Goal: Task Accomplishment & Management: Manage account settings

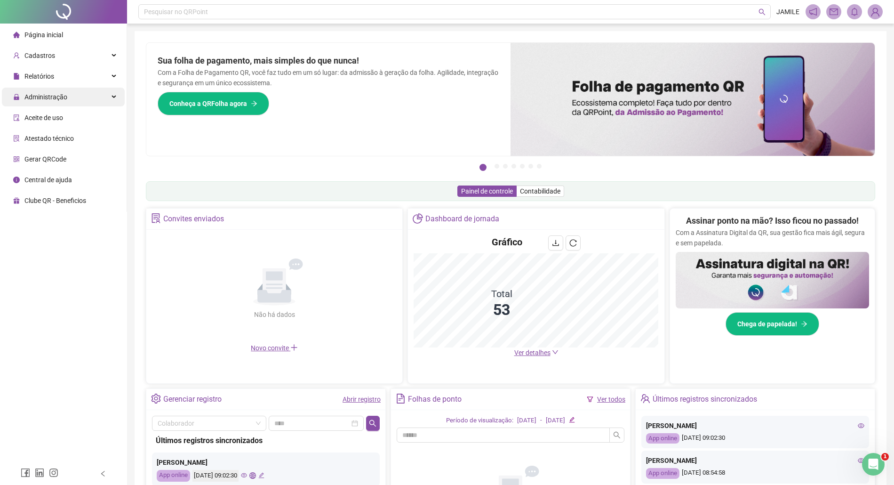
click at [32, 89] on span "Administração" at bounding box center [40, 97] width 54 height 19
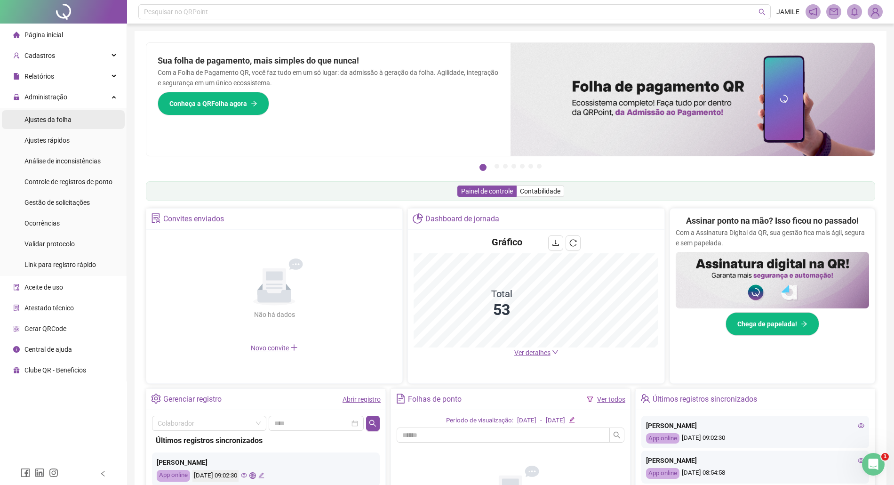
click at [64, 125] on div "Ajustes da folha" at bounding box center [47, 119] width 47 height 19
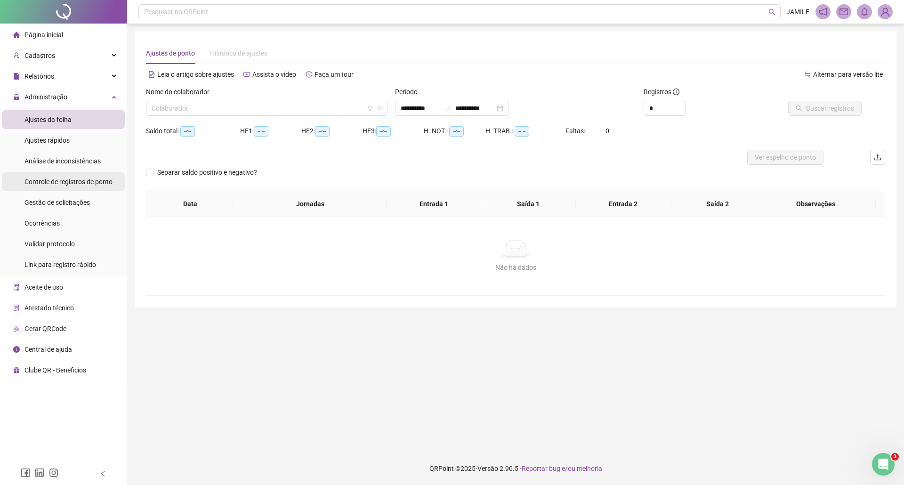
type input "**********"
click at [201, 104] on input "search" at bounding box center [263, 108] width 222 height 14
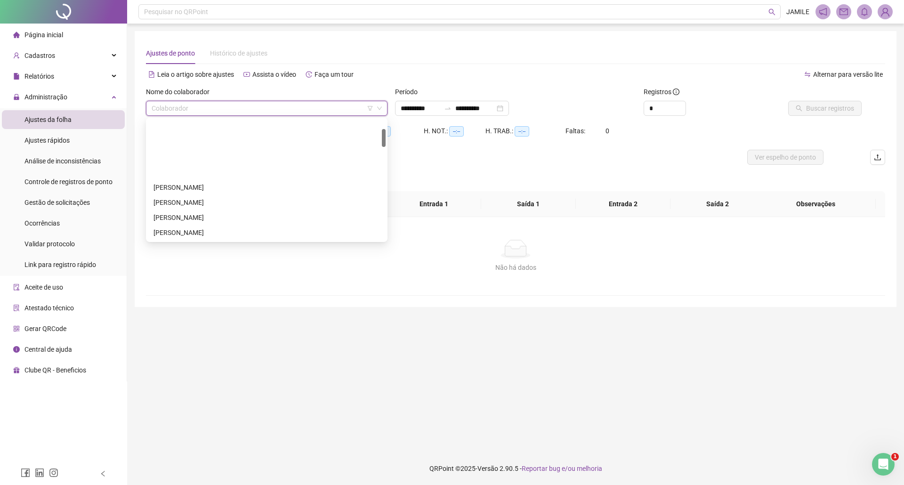
scroll to position [313, 0]
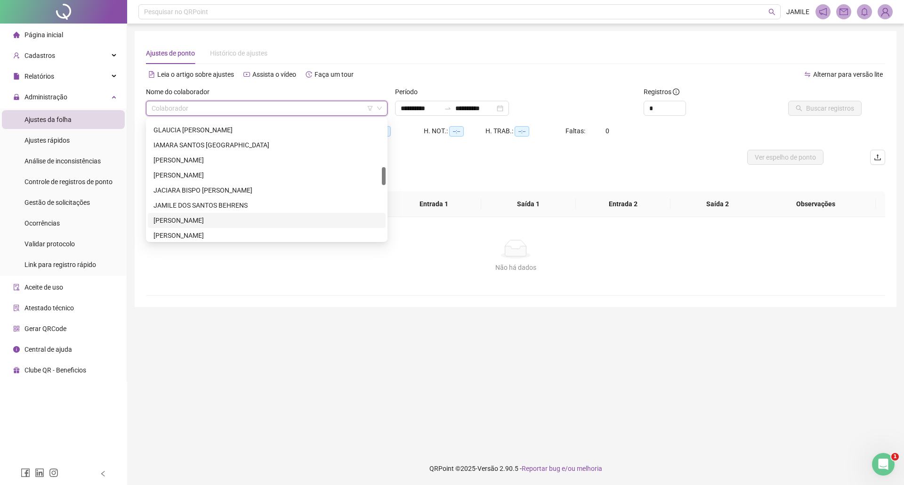
click at [191, 217] on div "JÉSSICA COSTA DE OLIVEIRA" at bounding box center [266, 220] width 226 height 10
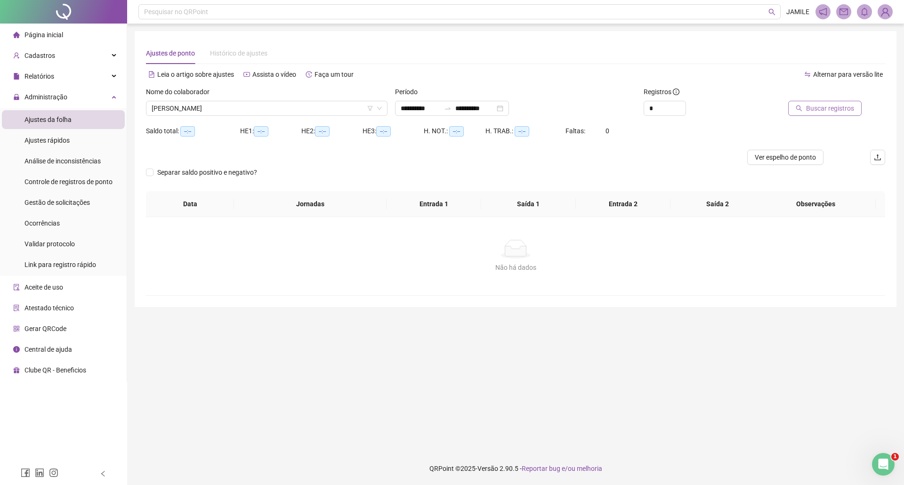
click at [811, 104] on span "Buscar registros" at bounding box center [830, 108] width 48 height 10
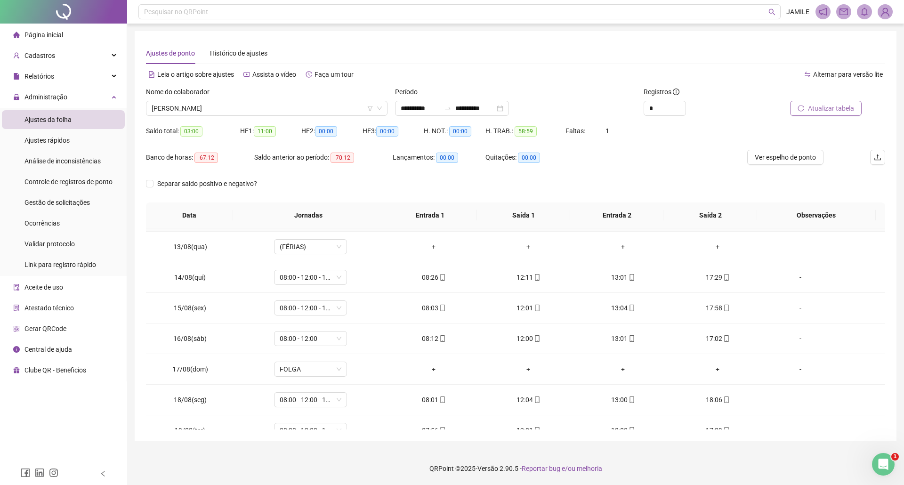
scroll to position [414, 0]
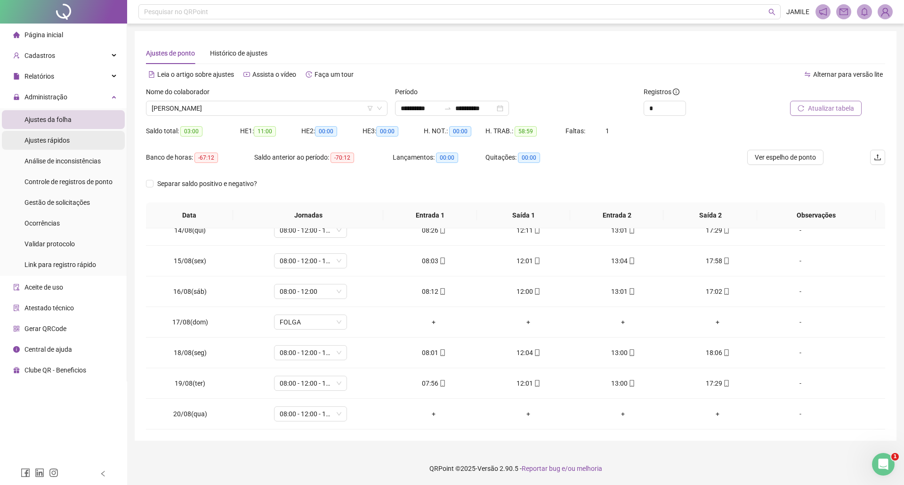
click at [73, 144] on li "Ajustes rápidos" at bounding box center [63, 140] width 123 height 19
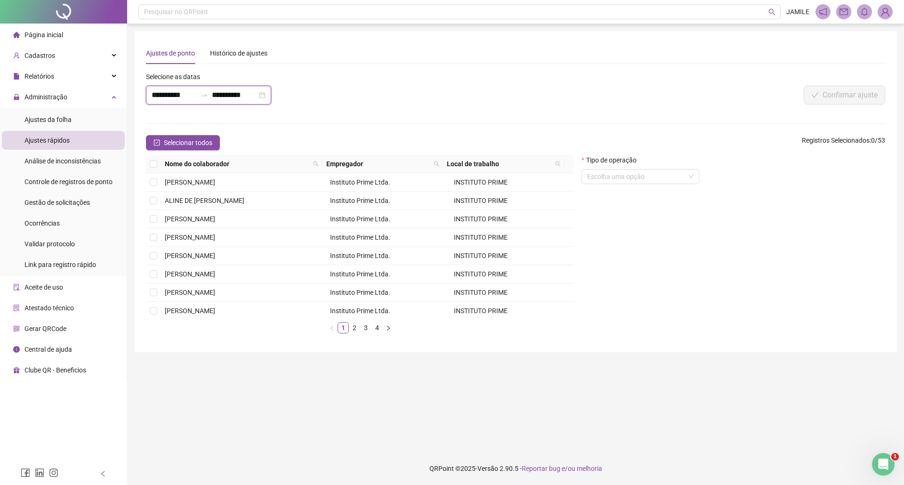
click at [155, 98] on input "**********" at bounding box center [174, 94] width 45 height 11
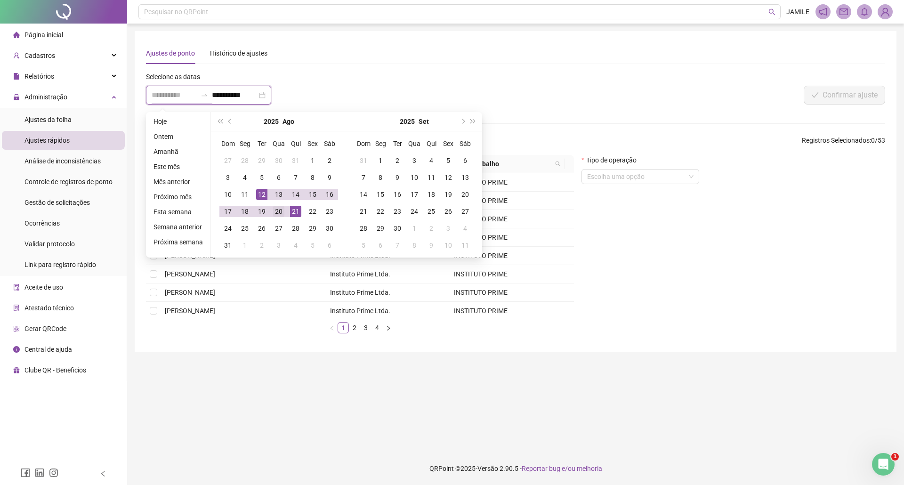
type input "**********"
click at [273, 210] on div "20" at bounding box center [278, 211] width 11 height 11
click at [290, 212] on div "21" at bounding box center [295, 211] width 11 height 11
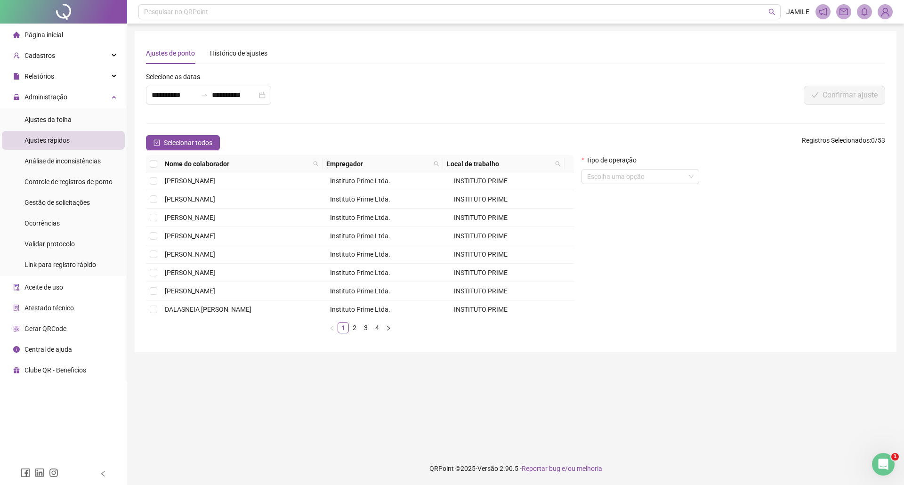
scroll to position [137, 0]
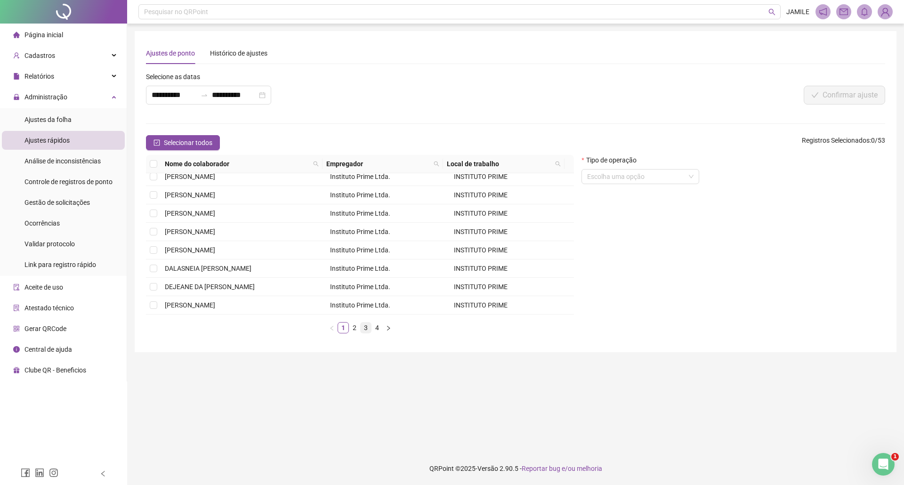
click at [362, 323] on link "3" at bounding box center [366, 327] width 10 height 10
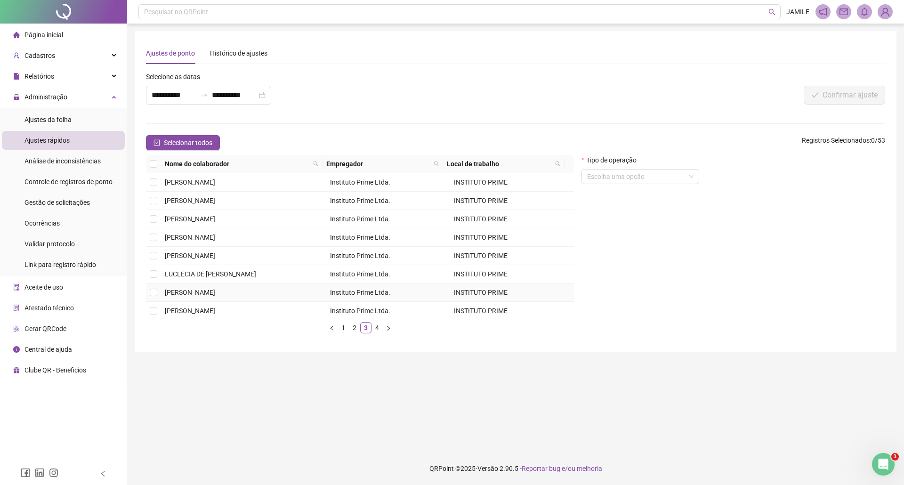
scroll to position [0, 0]
click at [354, 323] on link "2" at bounding box center [354, 327] width 10 height 10
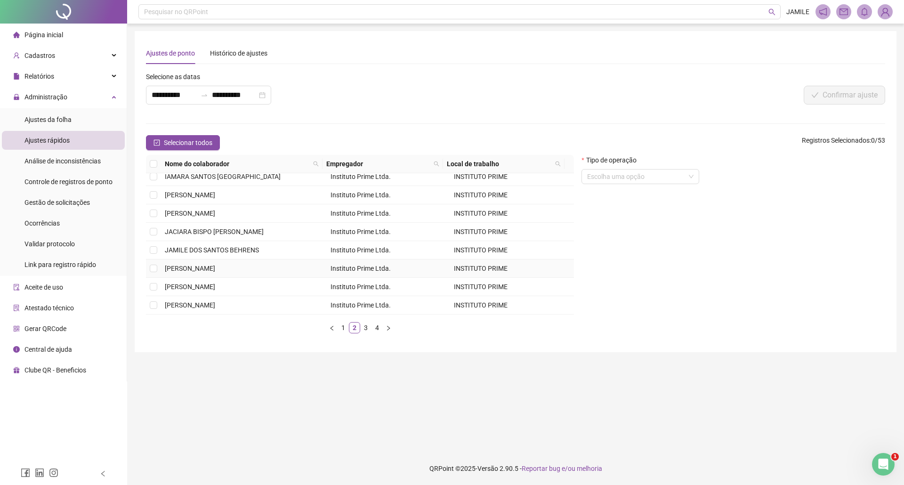
click at [194, 276] on td "JÉSSICA COSTA DE OLIVEIRA" at bounding box center [244, 268] width 166 height 18
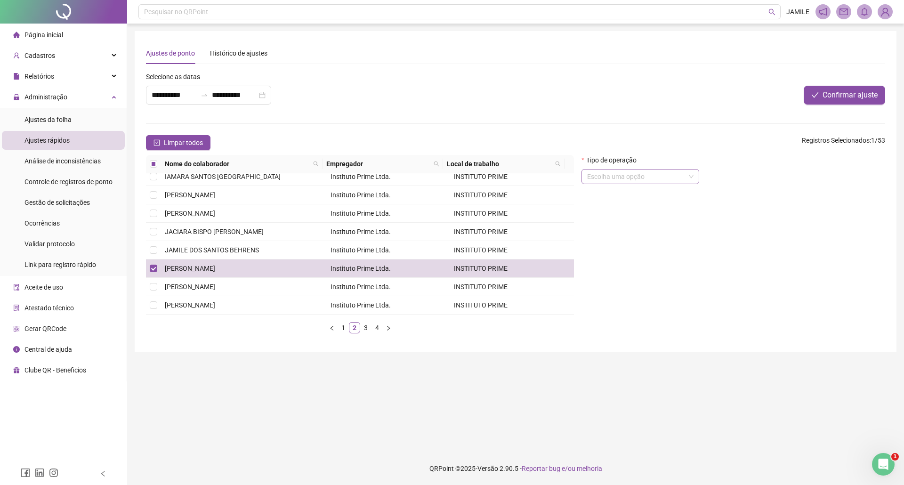
click at [655, 176] on input "search" at bounding box center [636, 176] width 98 height 14
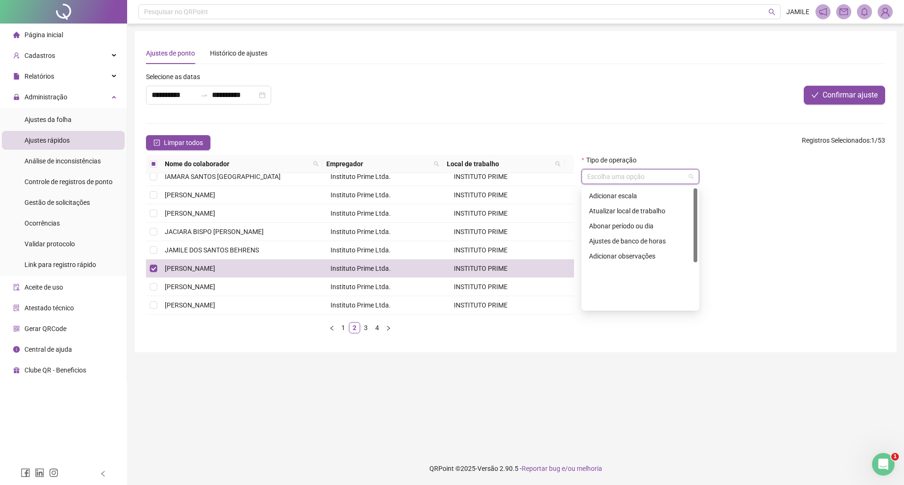
scroll to position [0, 0]
click at [655, 302] on div "Abonar período ou dia" at bounding box center [640, 301] width 103 height 10
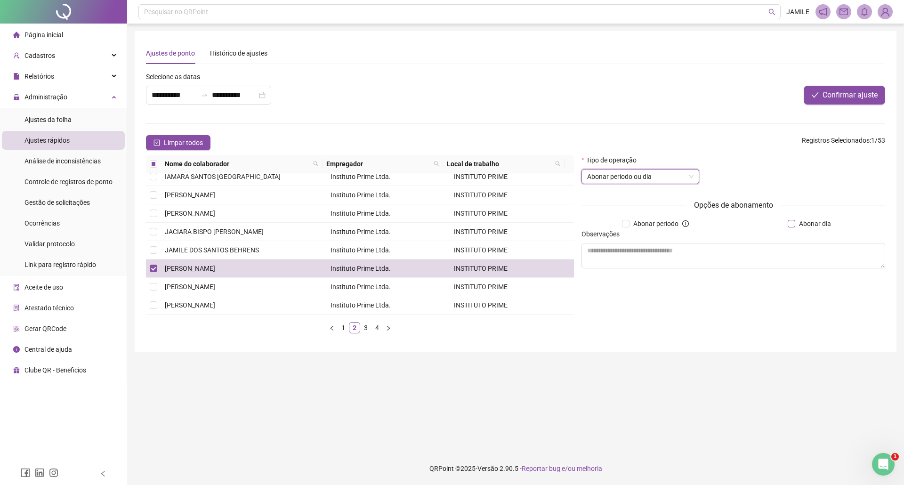
click at [816, 223] on span "Abonar dia" at bounding box center [815, 223] width 40 height 10
click at [797, 244] on textarea at bounding box center [733, 255] width 304 height 25
type textarea "**********"
click at [845, 87] on button "Confirmar ajuste" at bounding box center [844, 95] width 81 height 19
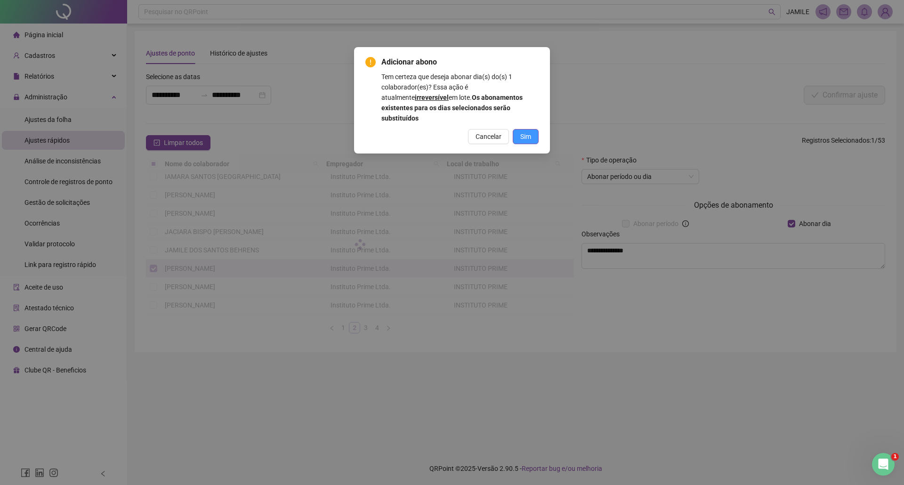
click at [524, 131] on span "Sim" at bounding box center [525, 136] width 11 height 10
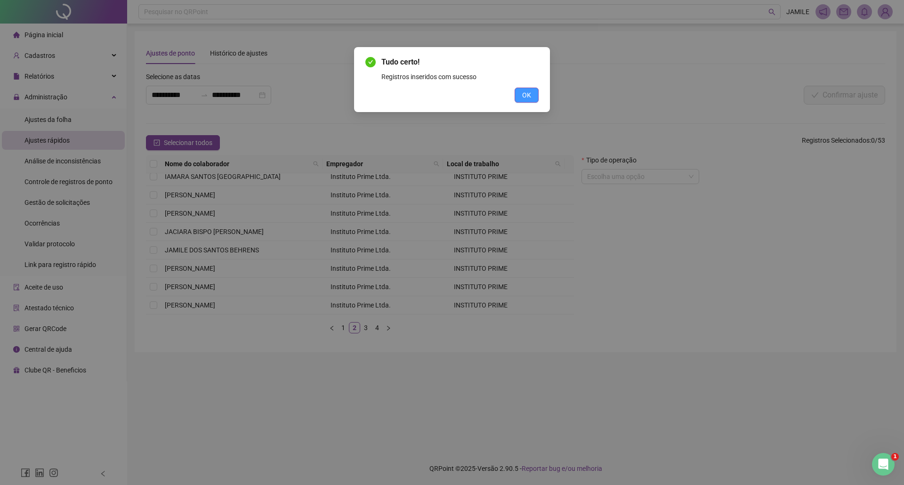
click at [521, 95] on button "OK" at bounding box center [526, 95] width 24 height 15
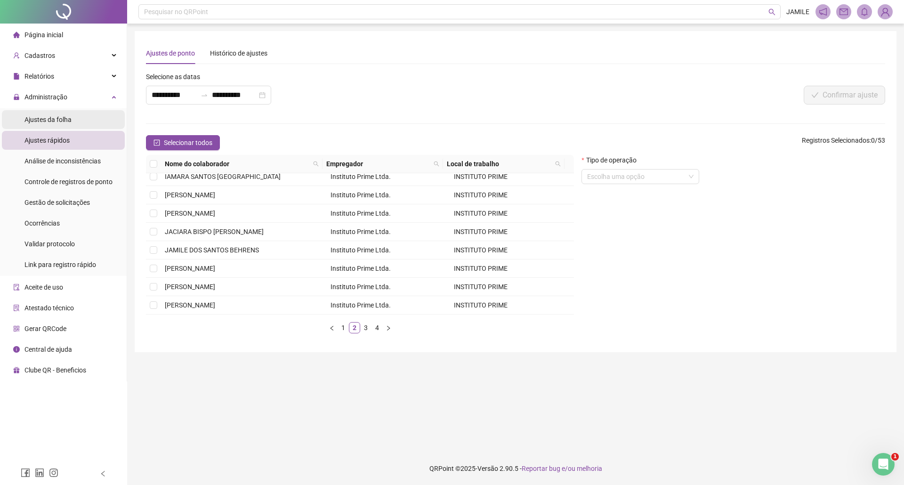
click at [47, 116] on span "Ajustes da folha" at bounding box center [47, 120] width 47 height 8
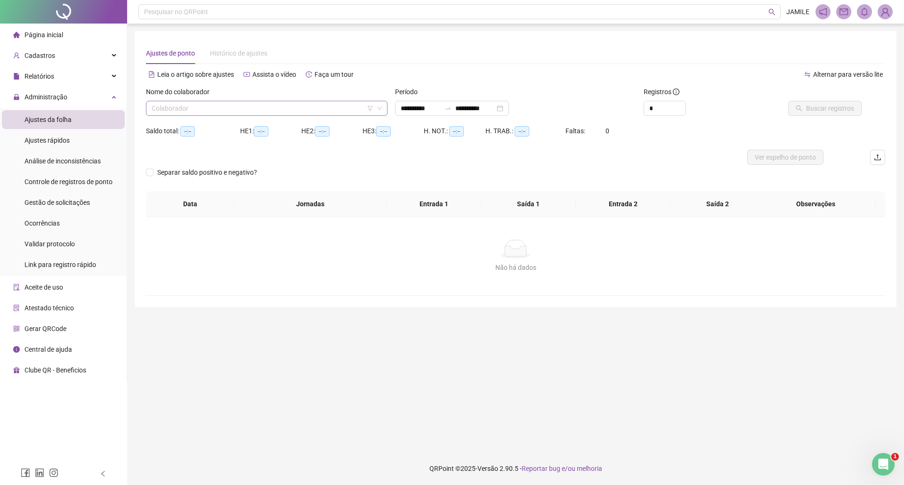
click at [166, 108] on input "search" at bounding box center [263, 108] width 222 height 14
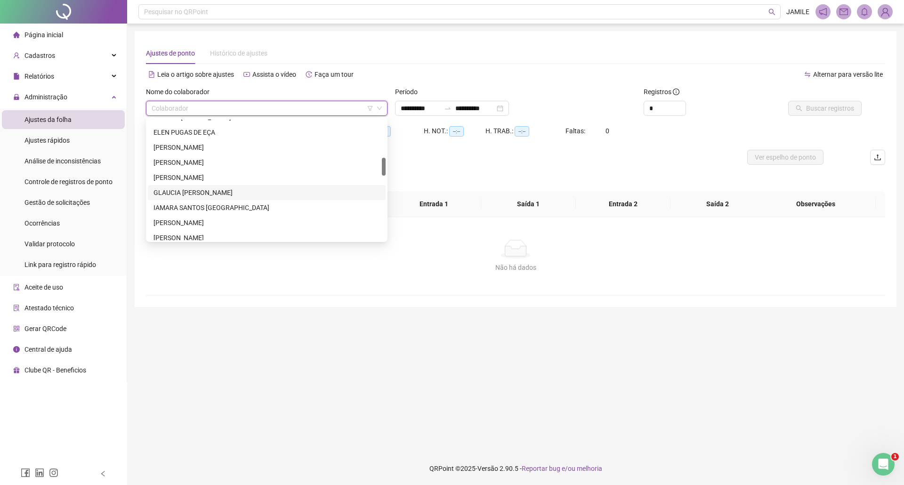
scroll to position [313, 0]
click at [196, 211] on div "JAMILE DOS SANTOS BEHRENS" at bounding box center [267, 205] width 238 height 15
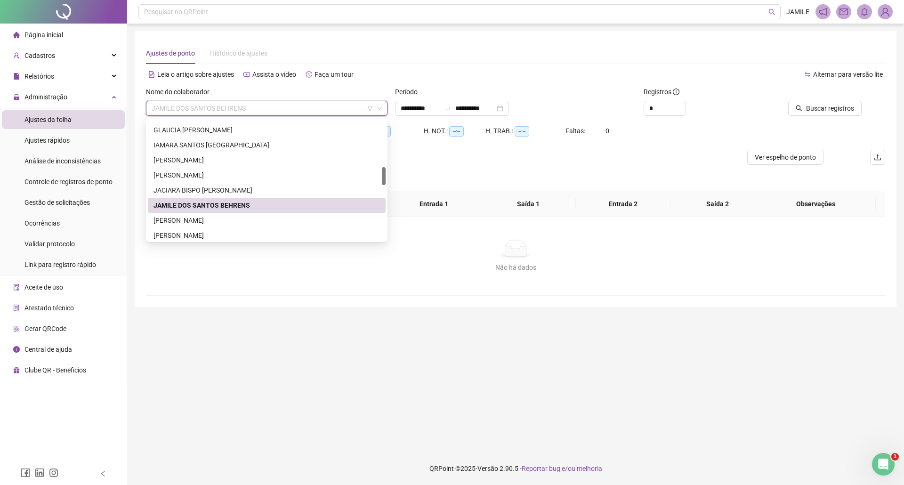
click at [198, 108] on span "JAMILE DOS SANTOS BEHRENS" at bounding box center [267, 108] width 230 height 14
click at [220, 221] on div "JÉSSICA COSTA DE OLIVEIRA" at bounding box center [266, 220] width 226 height 10
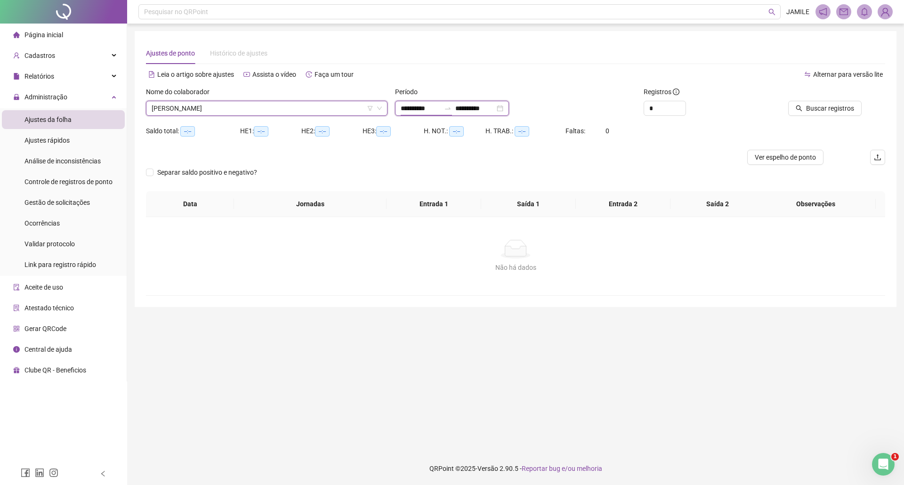
click at [402, 108] on input "**********" at bounding box center [421, 108] width 40 height 10
type input "**********"
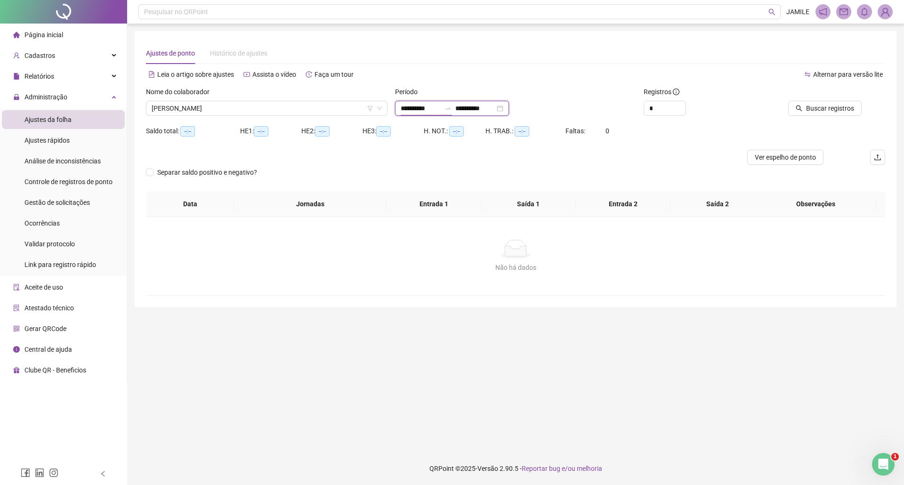
type input "**********"
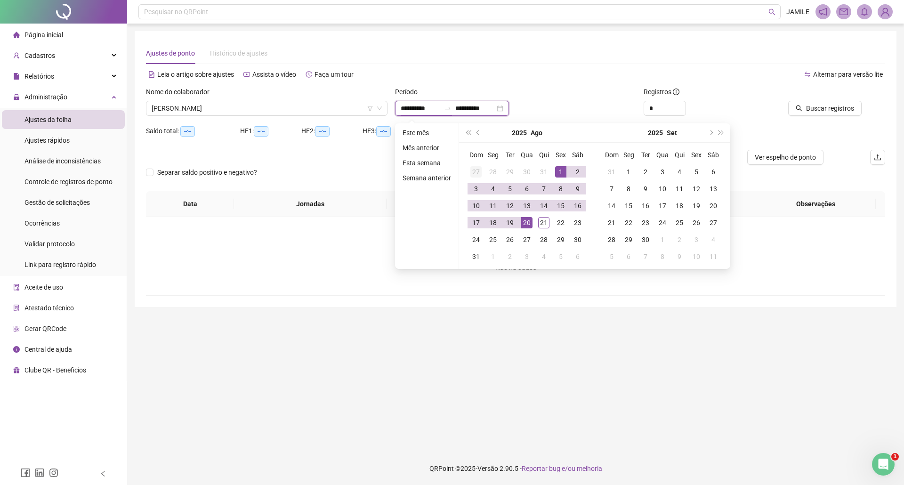
type input "**********"
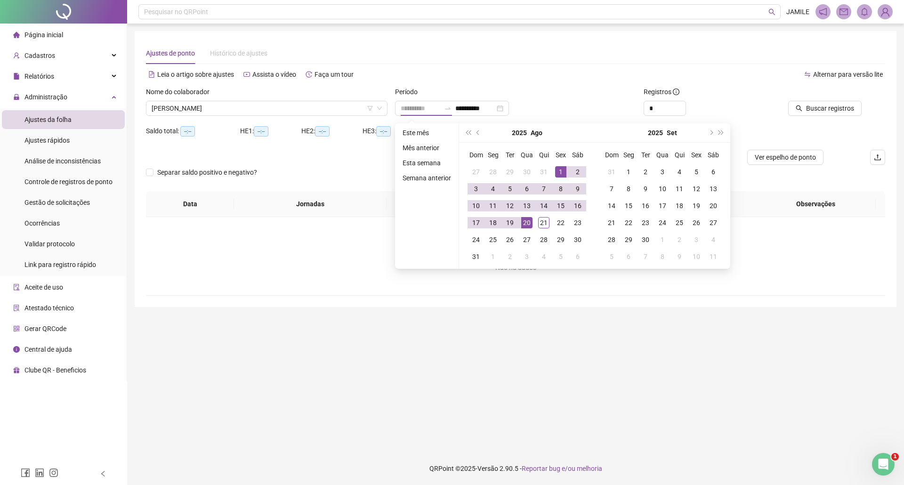
click at [562, 168] on div "1" at bounding box center [560, 171] width 11 height 11
type input "**********"
click at [543, 221] on div "21" at bounding box center [543, 222] width 11 height 11
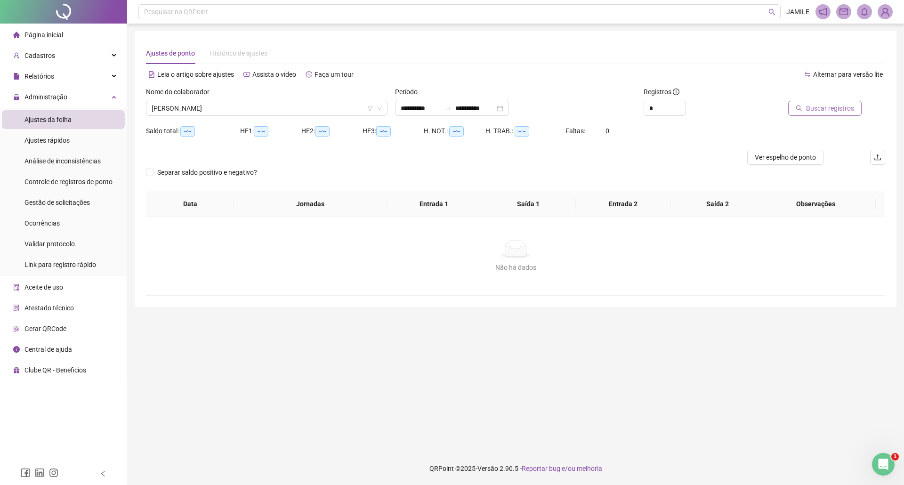
click at [859, 106] on button "Buscar registros" at bounding box center [824, 108] width 73 height 15
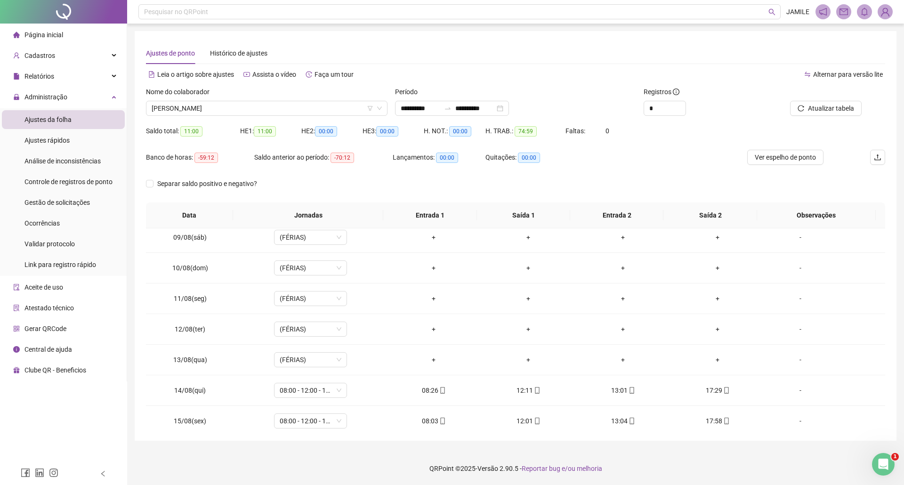
scroll to position [445, 0]
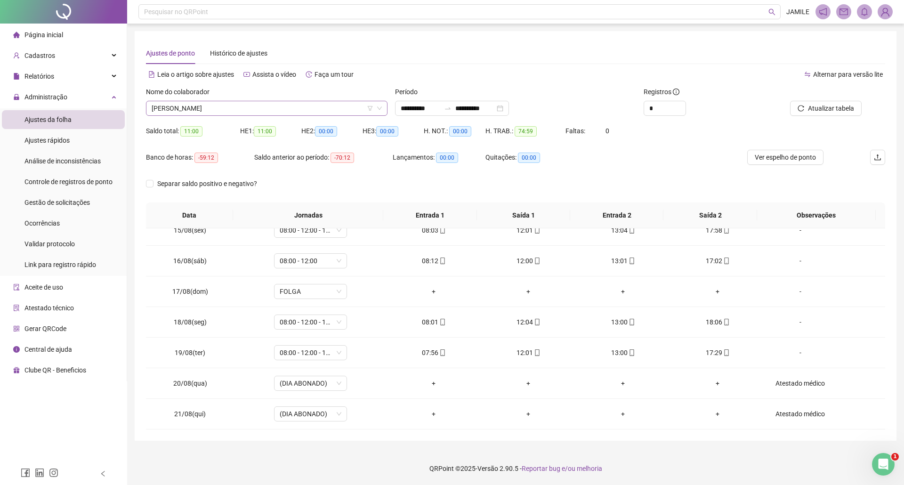
click at [221, 110] on span "JÉSSICA COSTA DE OLIVEIRA" at bounding box center [267, 108] width 230 height 14
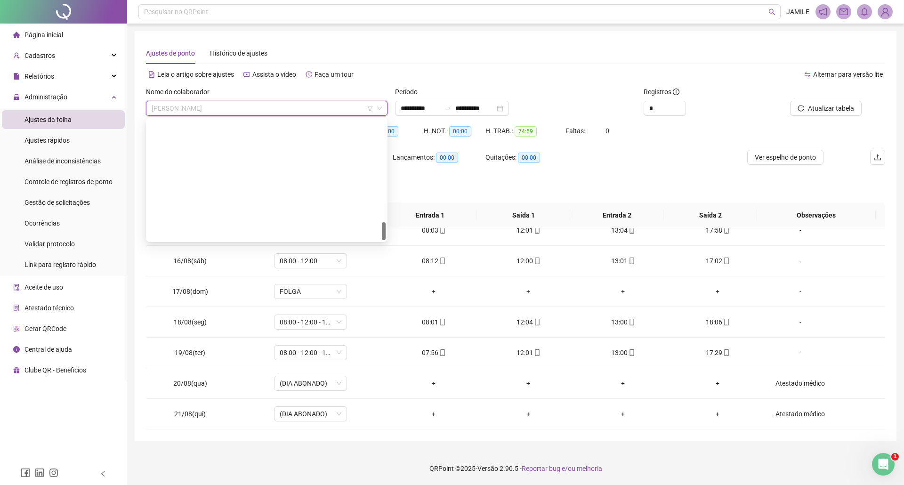
scroll to position [678, 0]
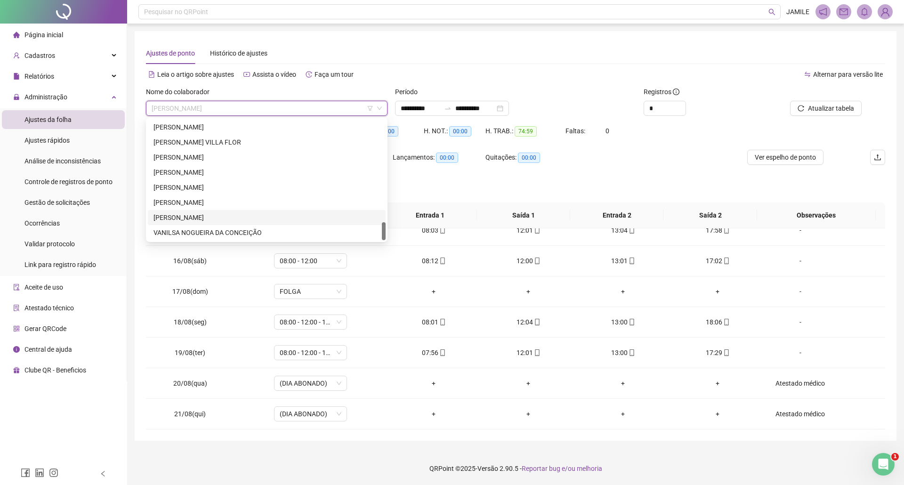
click at [200, 215] on div "VANESSA DOS SANTOS CONCEIÇÃO" at bounding box center [266, 217] width 226 height 10
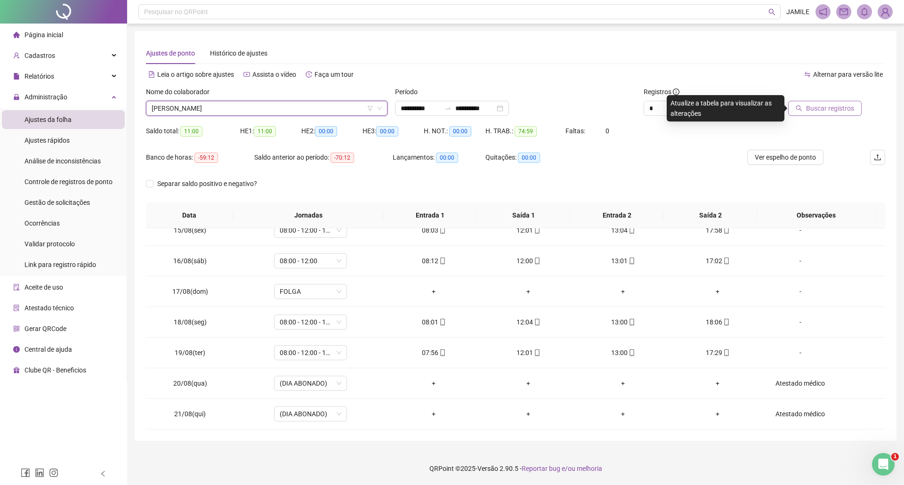
click at [804, 115] on button "Buscar registros" at bounding box center [824, 108] width 73 height 15
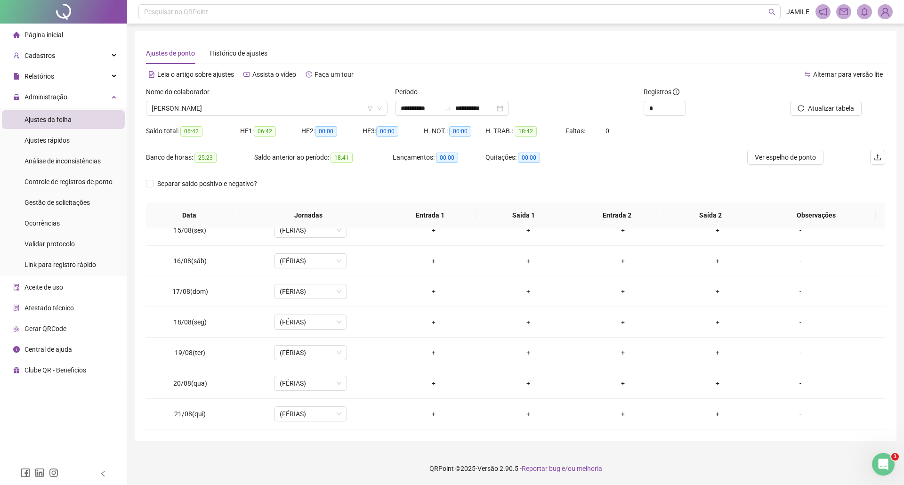
scroll to position [445, 0]
click at [594, 183] on div "Separar saldo positivo e negativo?" at bounding box center [515, 189] width 739 height 26
